Goal: Transaction & Acquisition: Purchase product/service

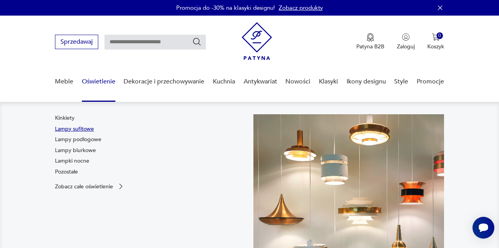
click at [83, 129] on link "Lampy sufitowe" at bounding box center [74, 129] width 39 height 8
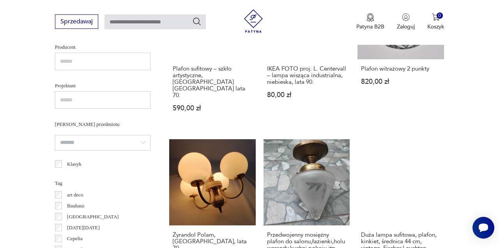
scroll to position [526, 0]
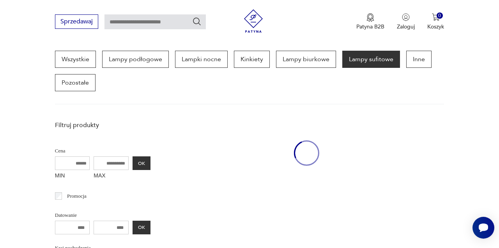
scroll to position [207, 0]
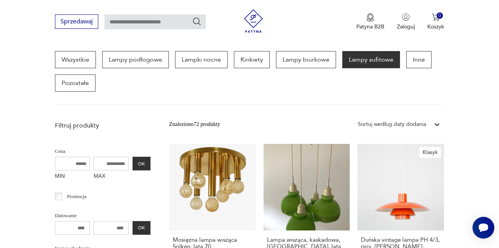
click at [115, 161] on input "MAX" at bounding box center [111, 164] width 35 height 14
click at [115, 165] on input "MAX" at bounding box center [111, 164] width 35 height 14
click at [109, 166] on input "MAX" at bounding box center [111, 164] width 35 height 14
click at [106, 166] on input "MAX" at bounding box center [111, 164] width 35 height 14
click at [114, 165] on input "MAX" at bounding box center [111, 164] width 35 height 14
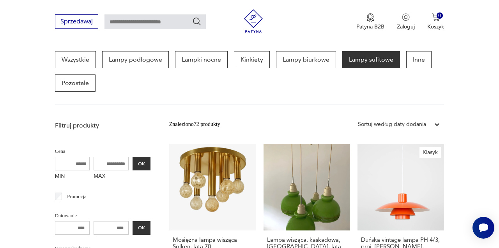
click at [114, 166] on input "MAX" at bounding box center [111, 164] width 35 height 14
type input "*"
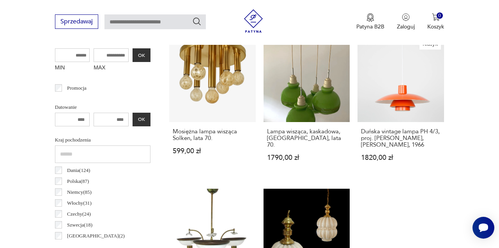
scroll to position [316, 0]
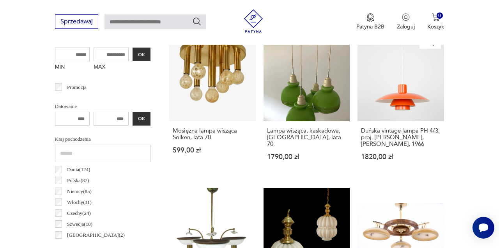
click at [124, 118] on input "number" at bounding box center [111, 119] width 35 height 14
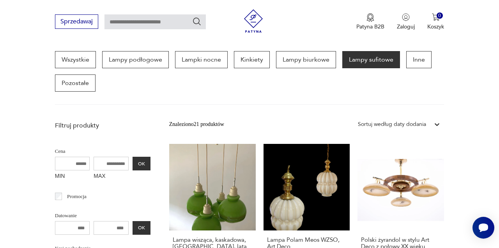
scroll to position [31, 0]
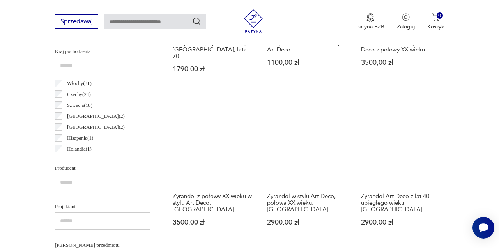
scroll to position [394, 0]
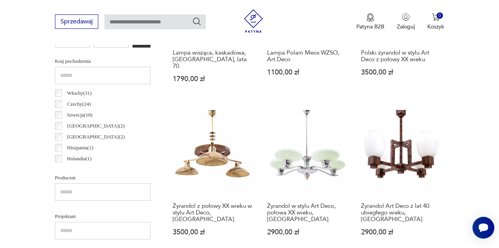
click at [147, 110] on div "Szwecja ( 18 )" at bounding box center [102, 115] width 95 height 11
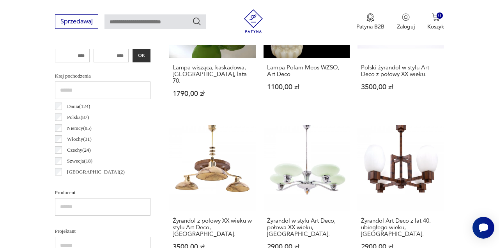
scroll to position [378, 0]
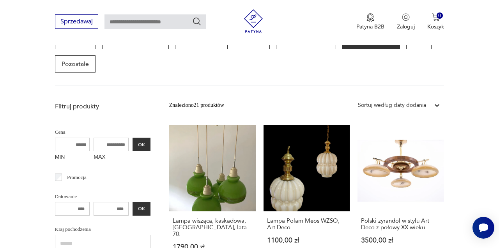
scroll to position [207, 0]
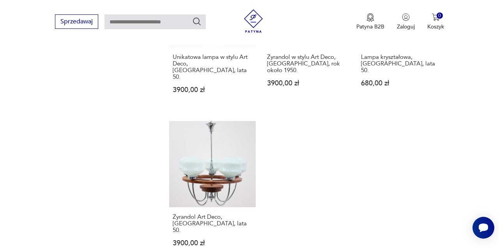
scroll to position [1018, 0]
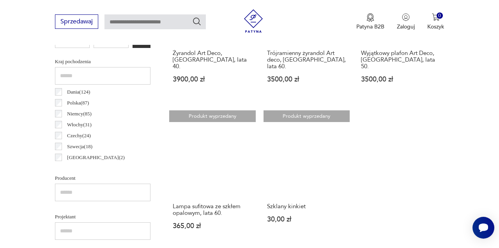
scroll to position [378, 0]
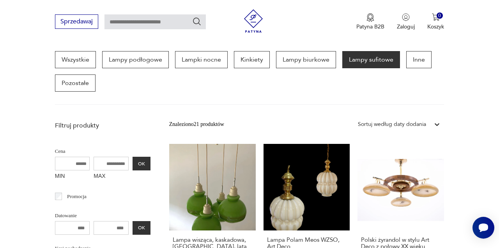
scroll to position [42, 0]
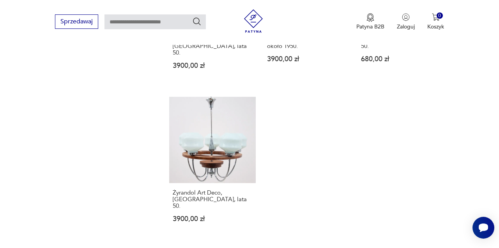
scroll to position [1033, 0]
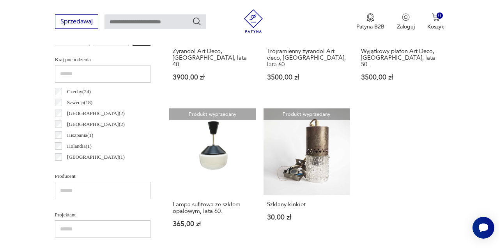
scroll to position [394, 0]
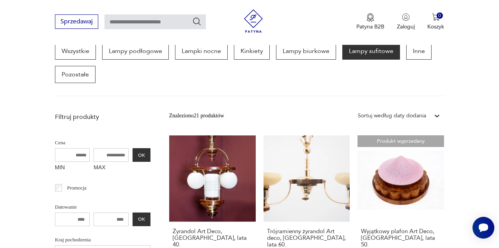
scroll to position [207, 0]
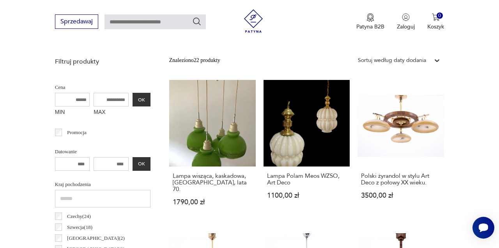
scroll to position [269, 0]
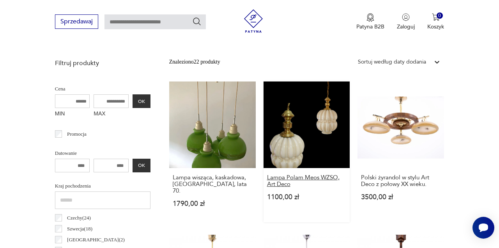
click at [294, 178] on h3 "Lampa Polam Meos WZSO, Art Deco" at bounding box center [307, 180] width 80 height 13
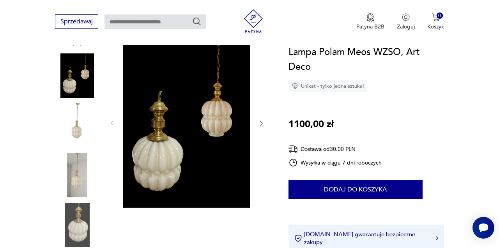
scroll to position [109, 0]
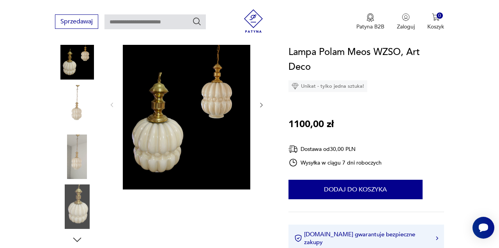
click at [80, 164] on img at bounding box center [77, 156] width 44 height 44
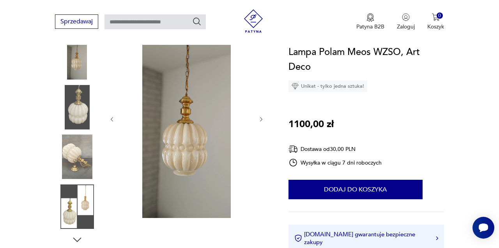
click at [77, 207] on img at bounding box center [77, 206] width 44 height 44
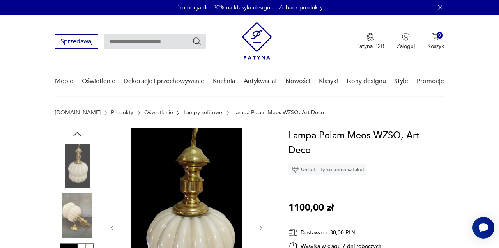
scroll to position [0, 0]
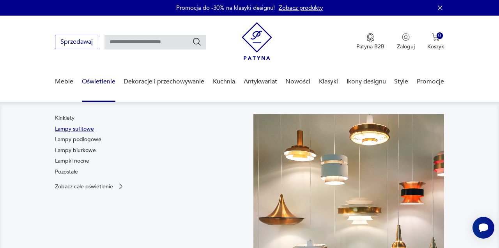
click at [83, 129] on link "Lampy sufitowe" at bounding box center [74, 129] width 39 height 8
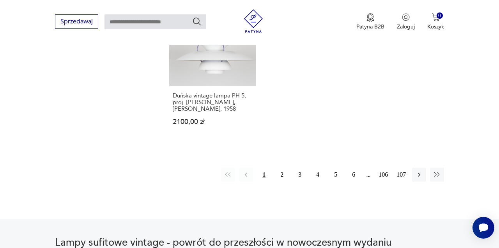
scroll to position [1145, 0]
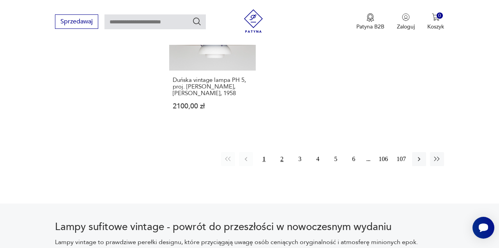
click at [281, 152] on button "2" at bounding box center [282, 159] width 14 height 14
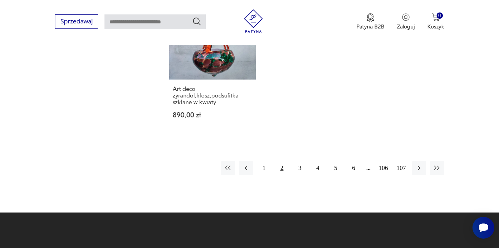
scroll to position [1158, 0]
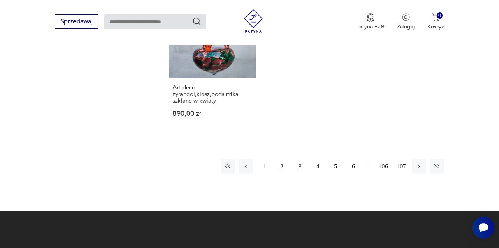
click at [300, 159] on button "3" at bounding box center [300, 166] width 14 height 14
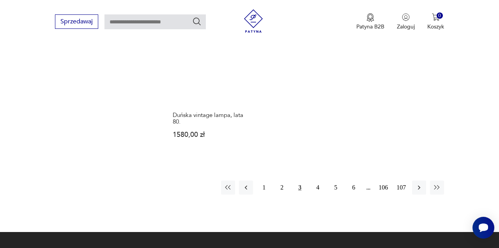
scroll to position [1127, 0]
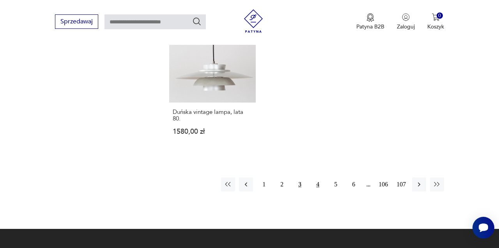
click at [319, 177] on button "4" at bounding box center [318, 184] width 14 height 14
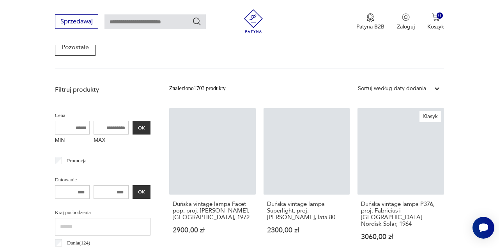
scroll to position [207, 0]
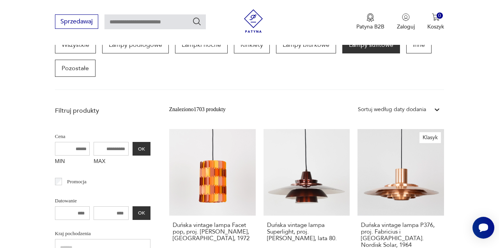
click at [334, 151] on link "Duńska vintage lampa Superlight, proj. [PERSON_NAME], lata 80. 2300,00 zł" at bounding box center [306, 202] width 87 height 147
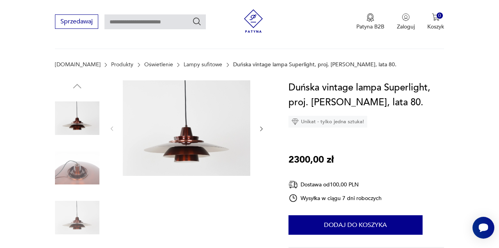
scroll to position [113, 0]
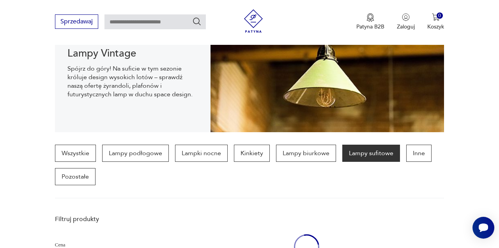
scroll to position [222, 0]
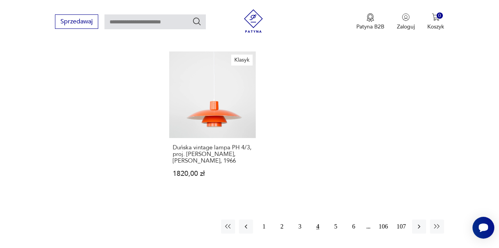
scroll to position [1126, 0]
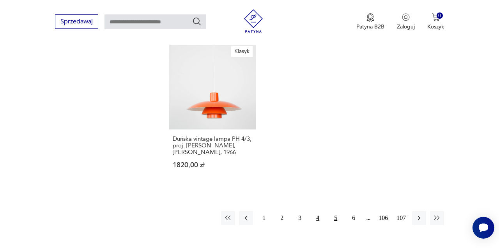
click at [335, 211] on button "5" at bounding box center [336, 218] width 14 height 14
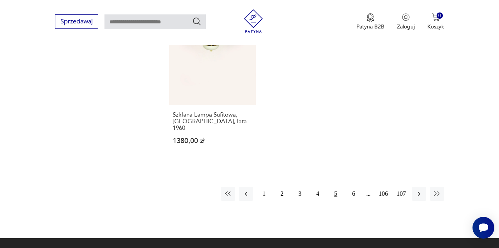
scroll to position [1142, 0]
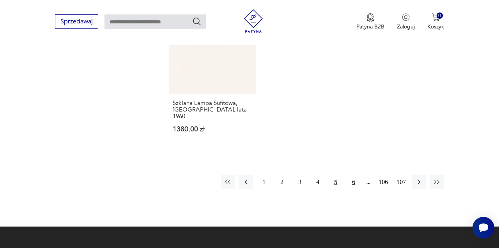
click at [353, 175] on button "6" at bounding box center [353, 182] width 14 height 14
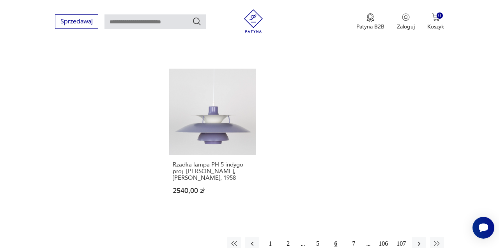
scroll to position [1111, 0]
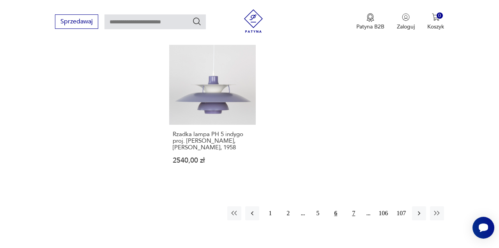
click at [356, 206] on button "7" at bounding box center [353, 213] width 14 height 14
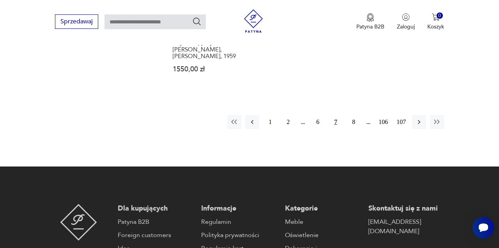
scroll to position [1189, 0]
